Goal: Task Accomplishment & Management: Manage account settings

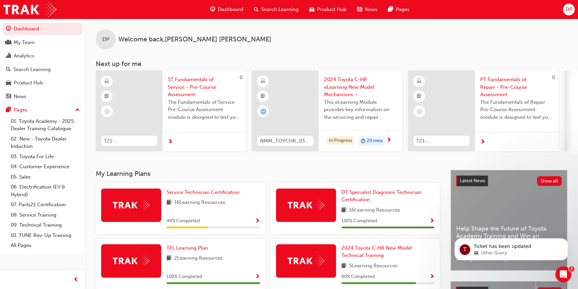
click at [565, 10] on span "DP" at bounding box center [568, 10] width 7 height 8
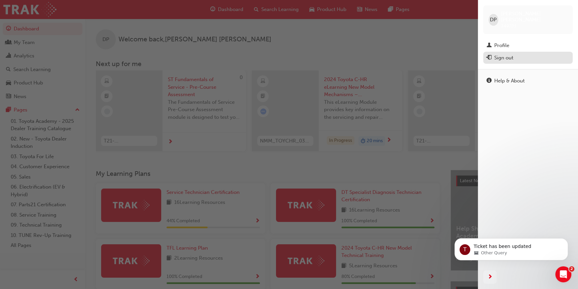
click at [517, 54] on div "Sign out" at bounding box center [527, 58] width 83 height 8
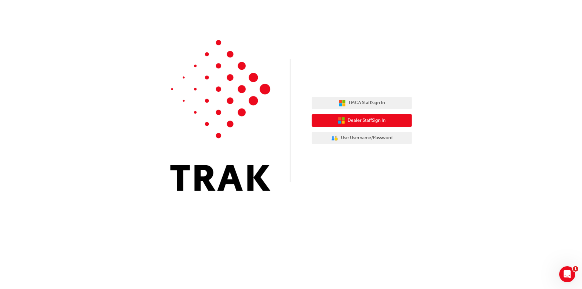
click at [354, 122] on span "Dealer Staff Sign In" at bounding box center [367, 121] width 38 height 8
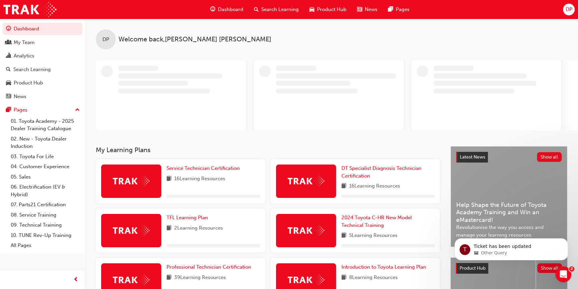
click at [574, 11] on div "DP" at bounding box center [569, 10] width 12 height 12
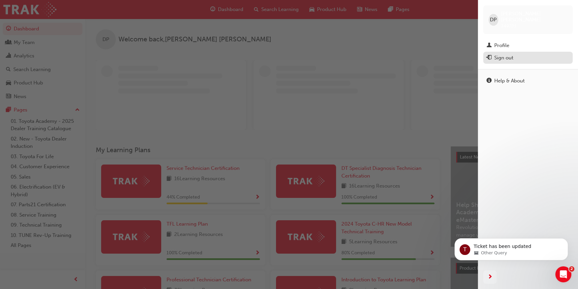
click at [505, 54] on div "Sign out" at bounding box center [503, 58] width 19 height 8
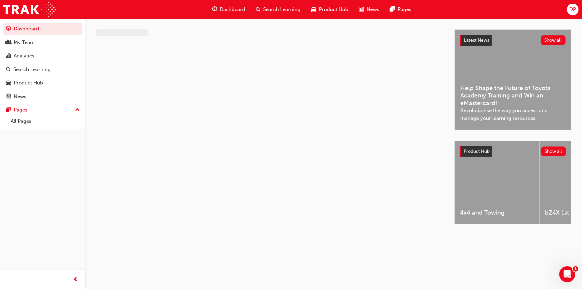
click at [575, 8] on span "DP" at bounding box center [573, 10] width 7 height 8
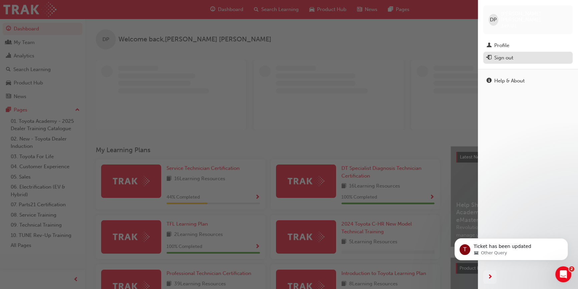
click at [508, 54] on div "Sign out" at bounding box center [503, 58] width 19 height 8
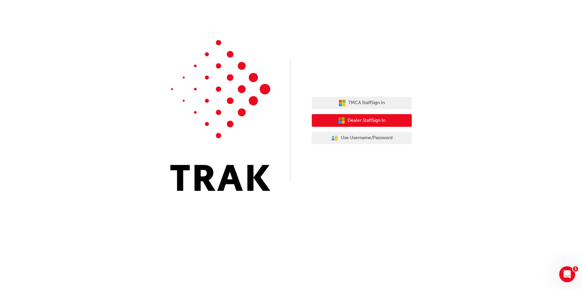
click at [365, 117] on span "Dealer Staff Sign In" at bounding box center [367, 121] width 38 height 8
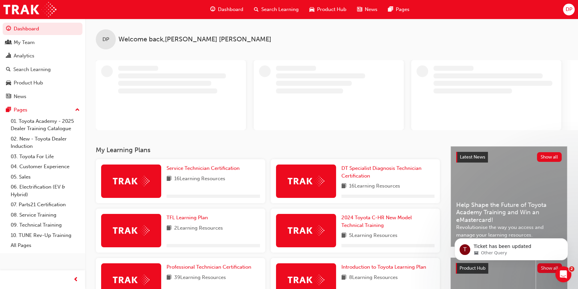
click at [566, 7] on span "DP" at bounding box center [568, 10] width 7 height 8
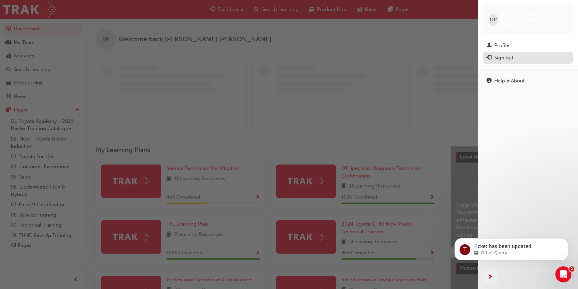
click at [516, 54] on div "Sign out" at bounding box center [527, 58] width 83 height 8
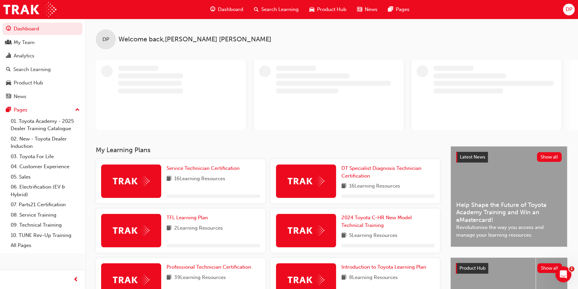
click at [571, 9] on span "DP" at bounding box center [568, 10] width 7 height 8
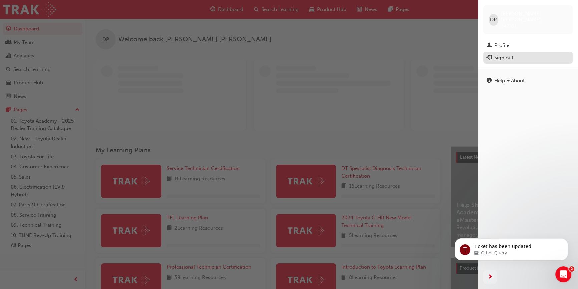
click at [511, 54] on div "Sign out" at bounding box center [503, 58] width 19 height 8
